Goal: Contribute content: Add original content to the website for others to see

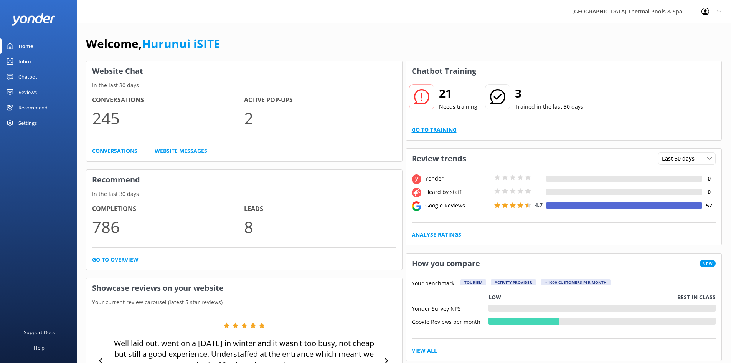
click at [435, 130] on link "Go to Training" at bounding box center [434, 130] width 45 height 8
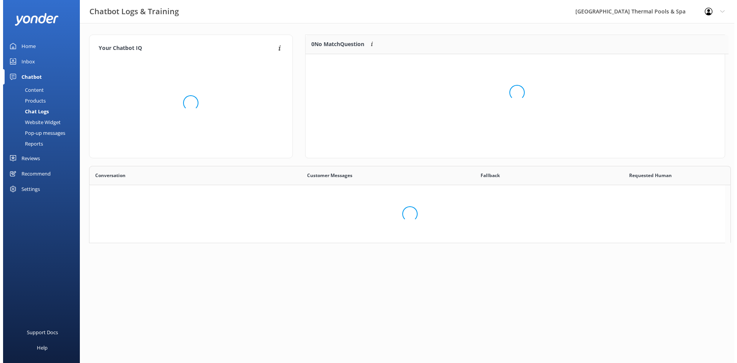
scroll to position [263, 630]
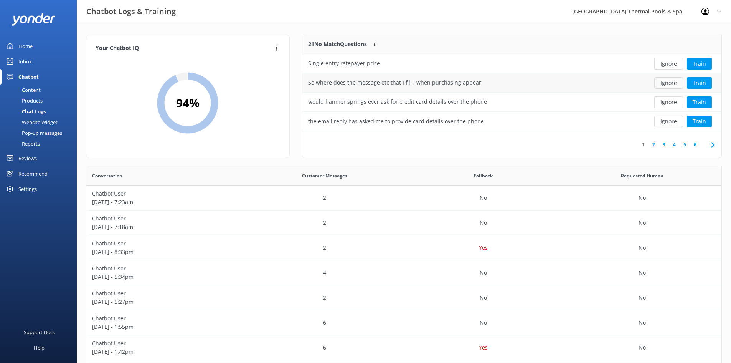
click at [672, 84] on button "Ignore" at bounding box center [669, 83] width 29 height 12
click at [703, 64] on button "Train" at bounding box center [699, 64] width 25 height 12
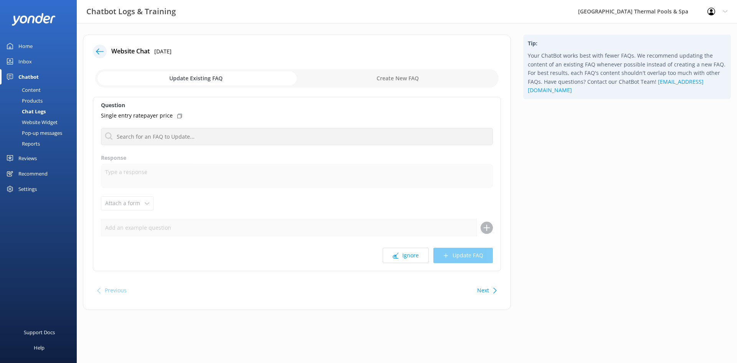
click at [387, 74] on input "checkbox" at bounding box center [296, 78] width 403 height 18
checkbox input "true"
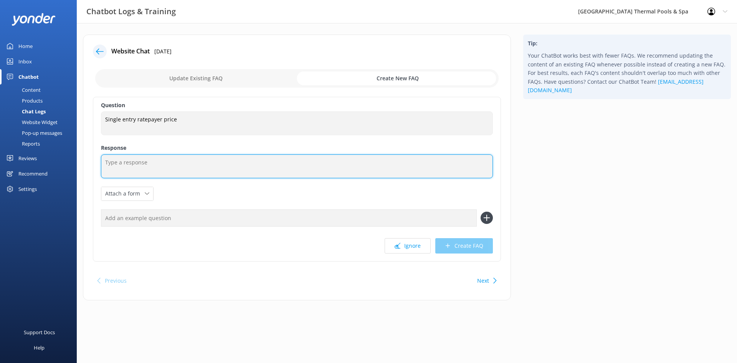
click at [203, 174] on textarea at bounding box center [297, 166] width 392 height 24
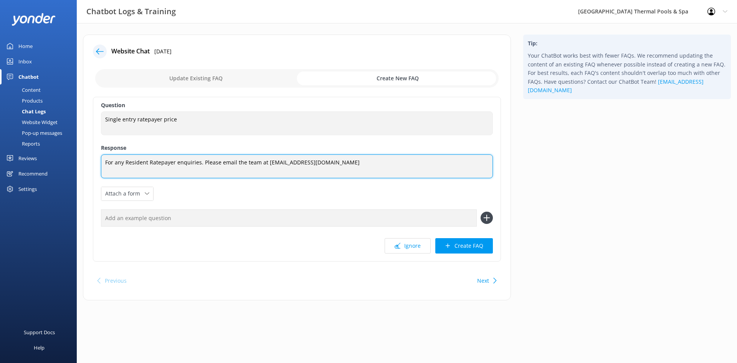
type textarea "For any Resident Ratepayer enquiries. Please email the team at [EMAIL_ADDRESS][…"
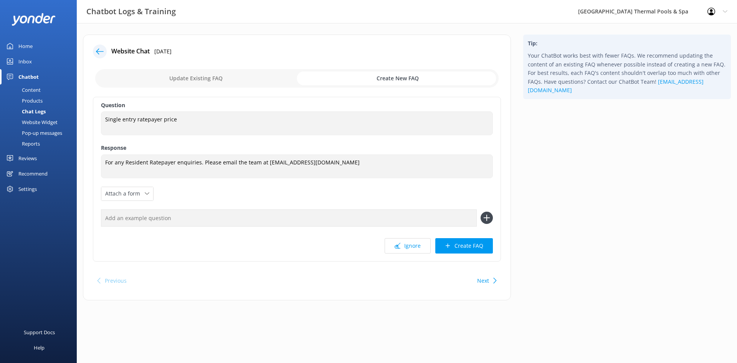
click at [471, 249] on button "Create FAQ" at bounding box center [464, 245] width 58 height 15
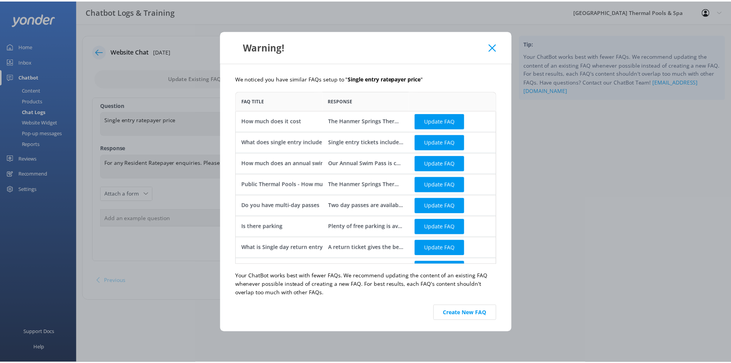
scroll to position [167, 257]
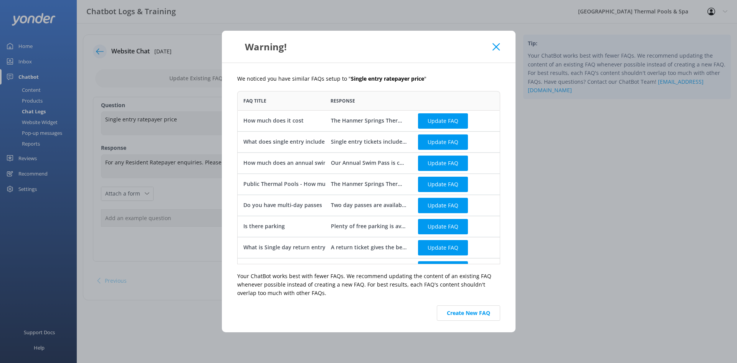
click at [467, 311] on button "Create New FAQ" at bounding box center [468, 312] width 63 height 15
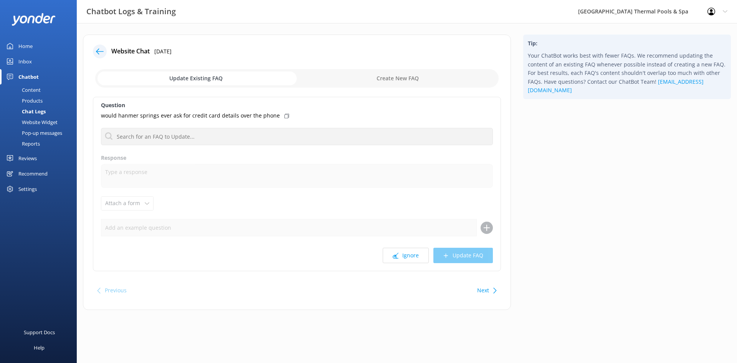
click at [103, 53] on icon at bounding box center [100, 52] width 8 height 8
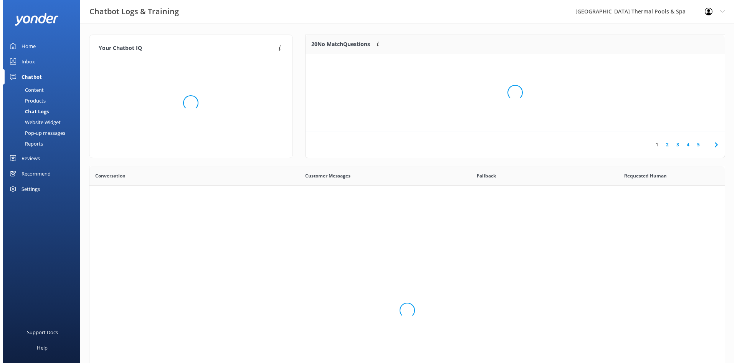
scroll to position [263, 630]
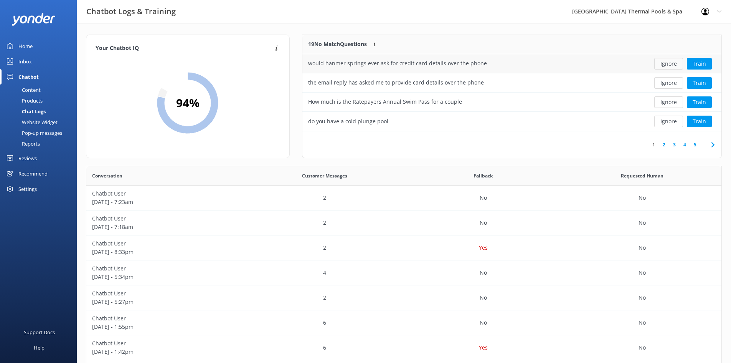
click at [666, 64] on button "Ignore" at bounding box center [669, 64] width 29 height 12
click at [672, 82] on button "Ignore" at bounding box center [669, 83] width 29 height 12
click at [668, 84] on button "Ignore" at bounding box center [669, 83] width 29 height 12
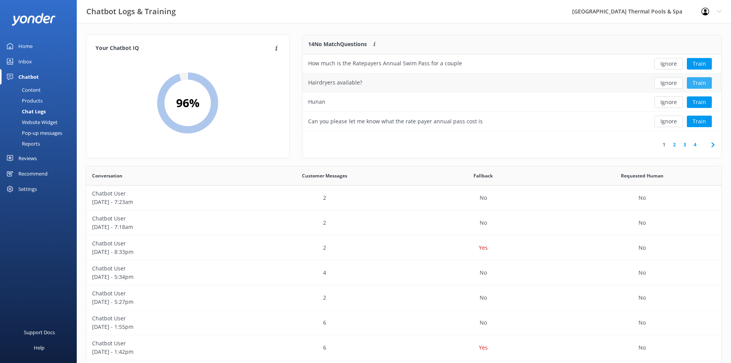
click at [703, 84] on button "Train" at bounding box center [699, 83] width 25 height 12
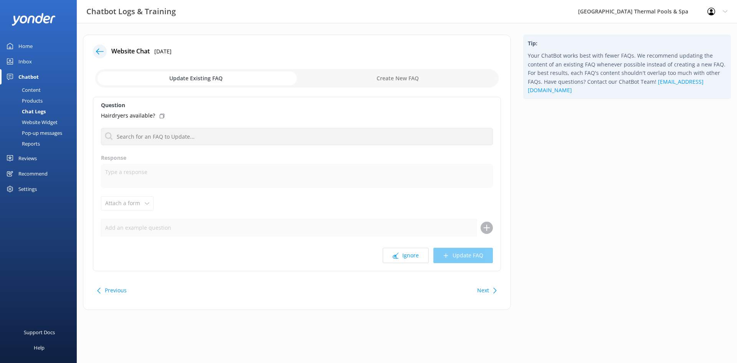
click at [393, 77] on input "checkbox" at bounding box center [296, 78] width 403 height 18
checkbox input "true"
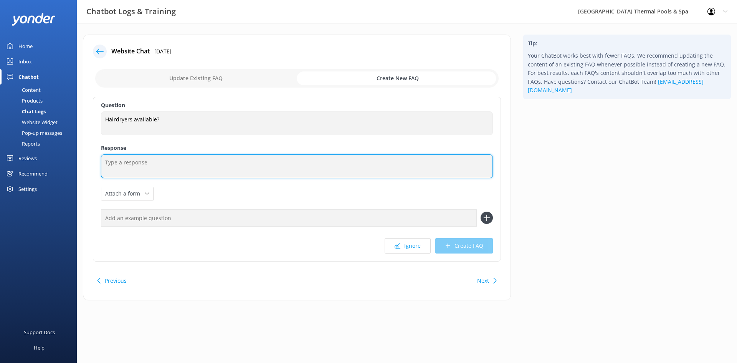
click at [170, 163] on textarea at bounding box center [297, 166] width 392 height 24
type textarea "Yes, there are hair dryers in the changing rooms"
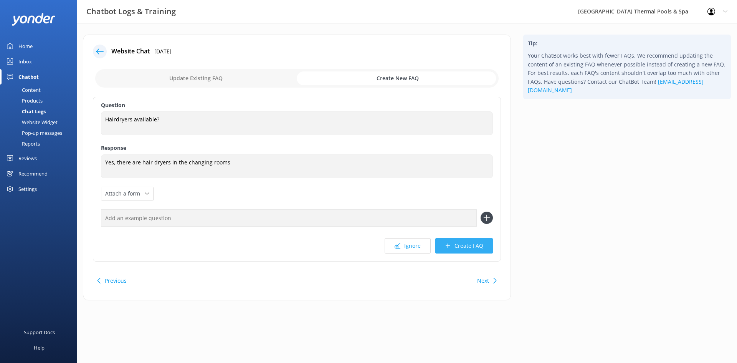
click at [472, 247] on button "Create FAQ" at bounding box center [464, 245] width 58 height 15
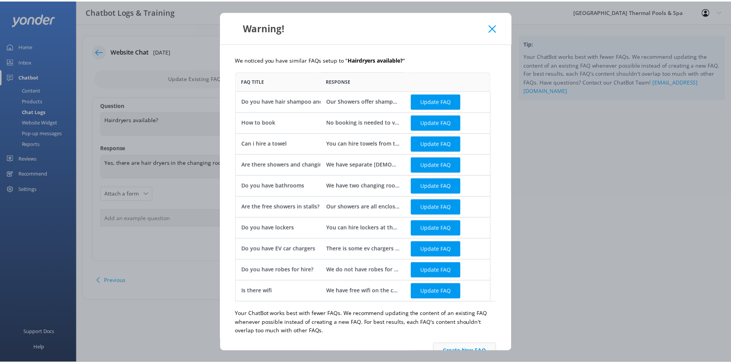
scroll to position [19, 0]
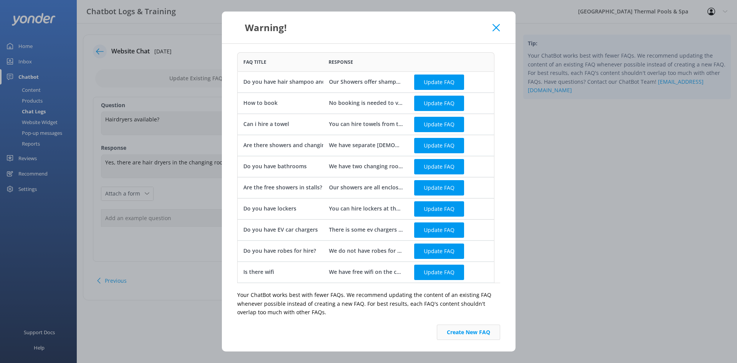
click at [459, 329] on button "Create New FAQ" at bounding box center [468, 331] width 63 height 15
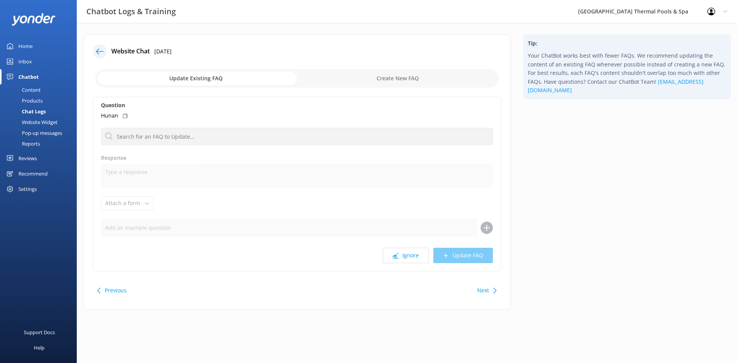
click at [95, 55] on div at bounding box center [100, 52] width 14 height 14
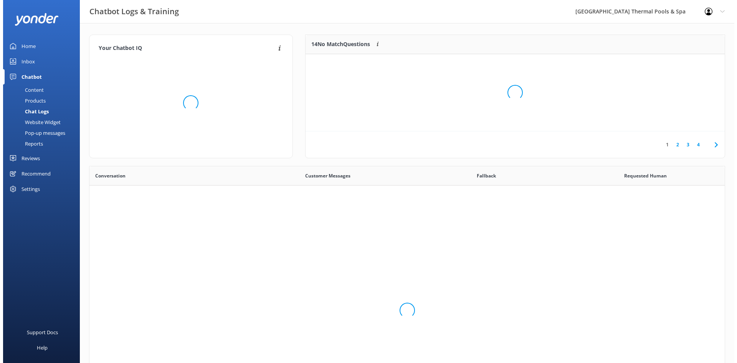
scroll to position [263, 630]
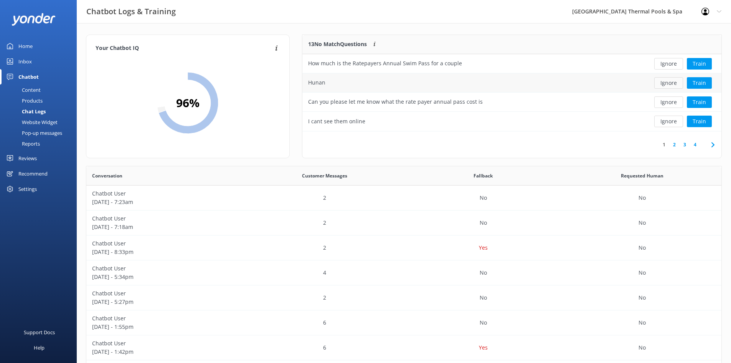
click at [672, 84] on button "Ignore" at bounding box center [669, 83] width 29 height 12
click at [708, 64] on button "Train" at bounding box center [699, 64] width 25 height 12
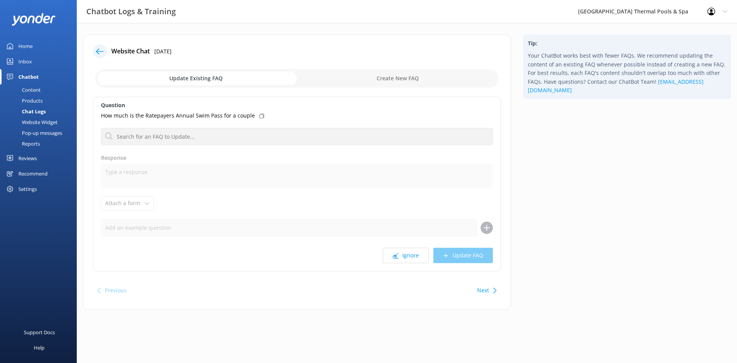
click at [400, 80] on input "checkbox" at bounding box center [296, 78] width 403 height 18
checkbox input "true"
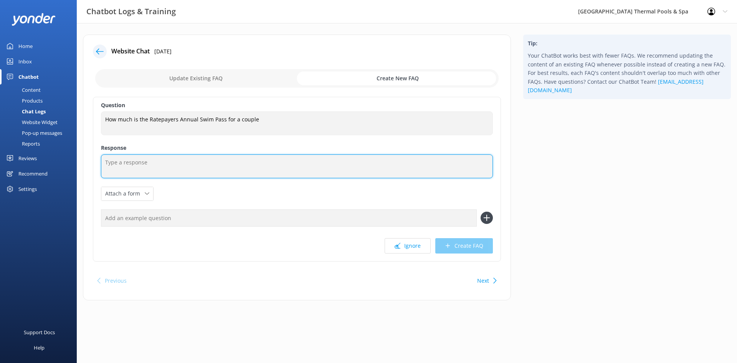
drag, startPoint x: 257, startPoint y: 172, endPoint x: 260, endPoint y: 169, distance: 4.1
click at [258, 170] on textarea at bounding box center [297, 166] width 392 height 24
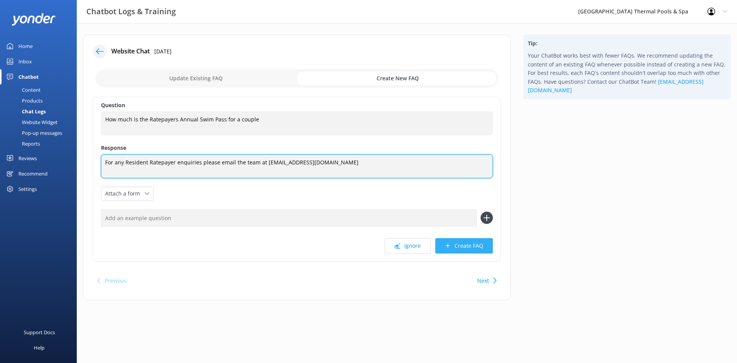
type textarea "For any Resident Ratepayer enquiries please email the team at [EMAIL_ADDRESS][D…"
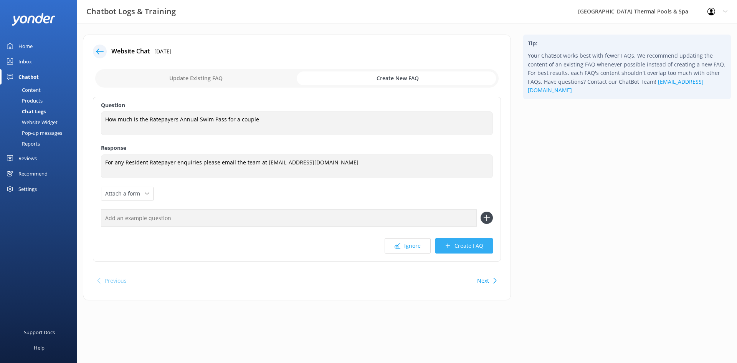
click at [464, 251] on button "Create FAQ" at bounding box center [464, 245] width 58 height 15
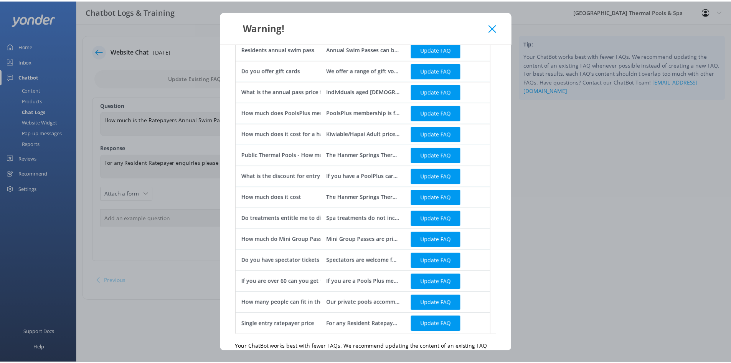
scroll to position [124, 0]
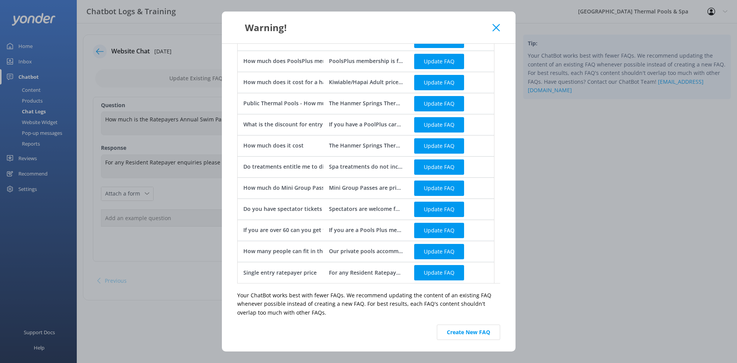
drag, startPoint x: 451, startPoint y: 329, endPoint x: 454, endPoint y: 322, distance: 6.6
click at [454, 326] on button "Create New FAQ" at bounding box center [468, 331] width 63 height 15
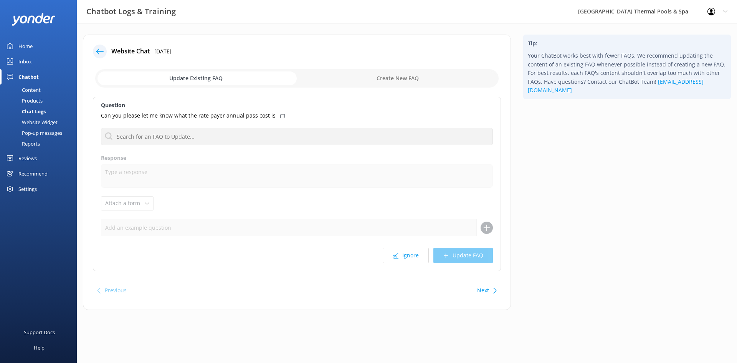
click at [99, 53] on icon at bounding box center [100, 52] width 8 height 8
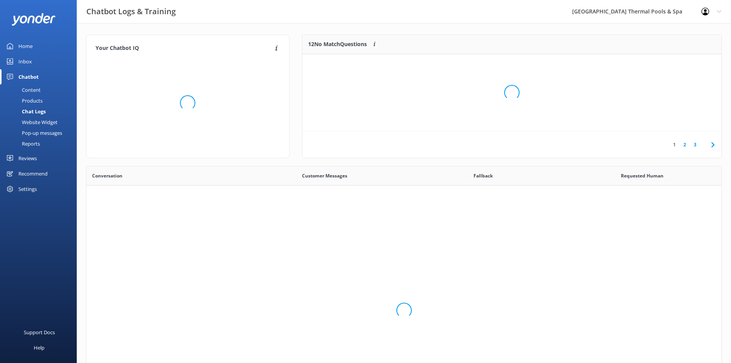
scroll to position [263, 630]
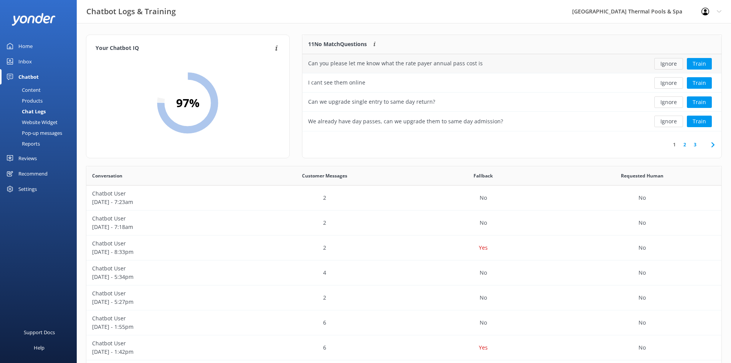
click at [668, 65] on button "Ignore" at bounding box center [669, 64] width 29 height 12
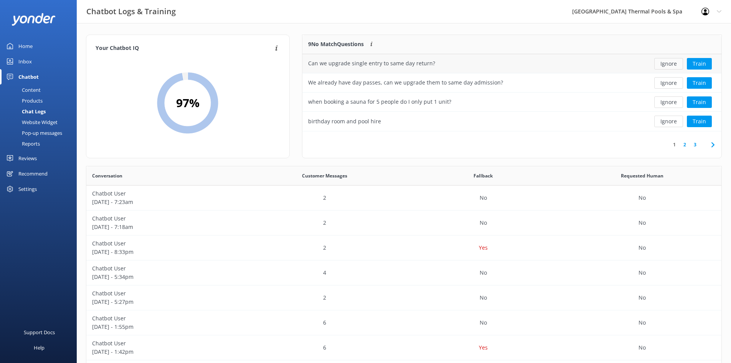
click at [664, 61] on button "Ignore" at bounding box center [669, 64] width 29 height 12
click at [664, 62] on button "Ignore" at bounding box center [669, 64] width 29 height 12
click at [663, 62] on button "Ignore" at bounding box center [669, 64] width 29 height 12
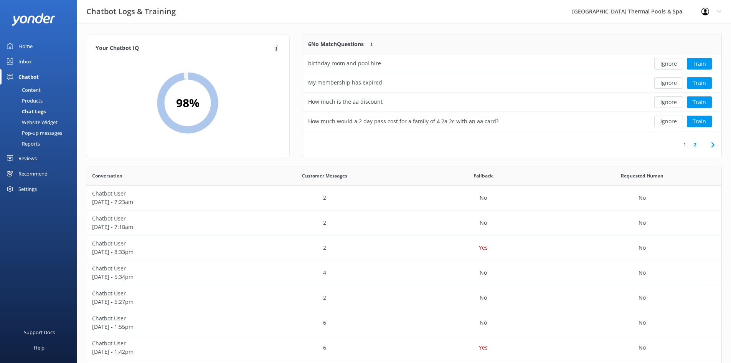
click at [663, 62] on button "Ignore" at bounding box center [669, 64] width 29 height 12
click at [663, 63] on button "Ignore" at bounding box center [669, 64] width 29 height 12
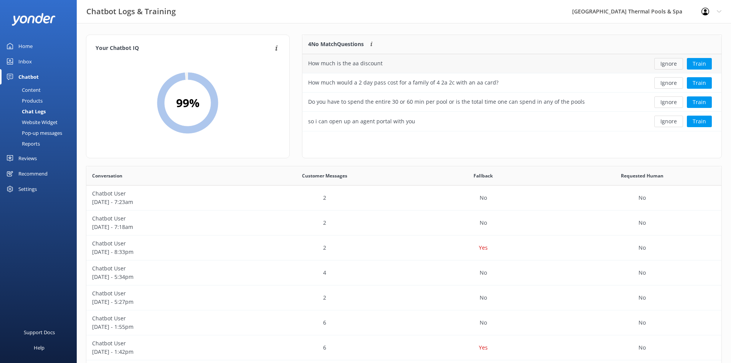
click at [665, 63] on button "Ignore" at bounding box center [669, 64] width 29 height 12
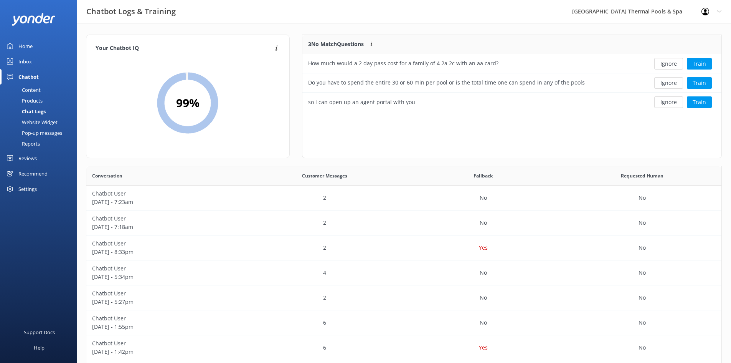
scroll to position [71, 413]
click at [665, 63] on button "Ignore" at bounding box center [669, 64] width 29 height 12
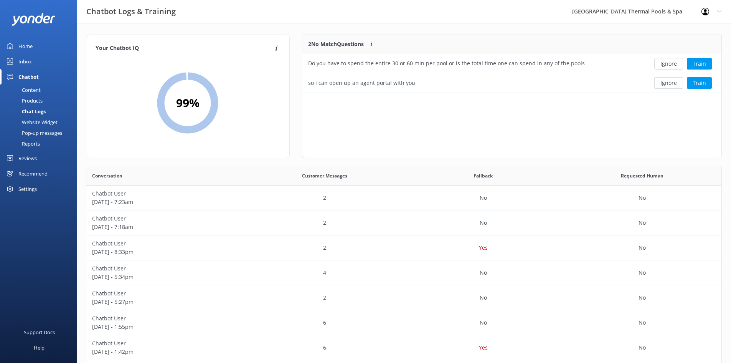
scroll to position [52, 413]
click at [667, 64] on button "Ignore" at bounding box center [669, 64] width 29 height 12
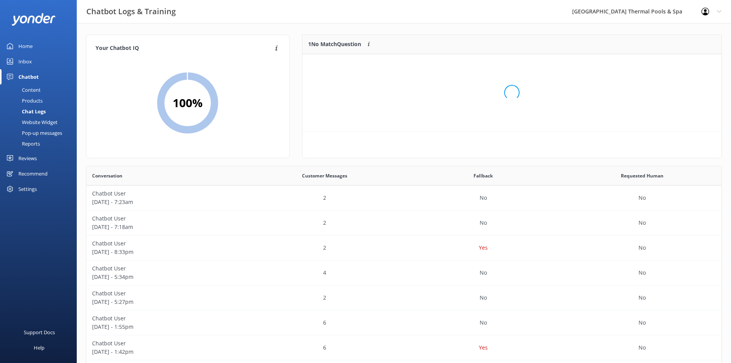
scroll to position [33, 413]
click at [667, 64] on button "Ignore" at bounding box center [669, 64] width 29 height 12
click at [27, 40] on div "Home" at bounding box center [25, 45] width 14 height 15
